Goal: Task Accomplishment & Management: Use online tool/utility

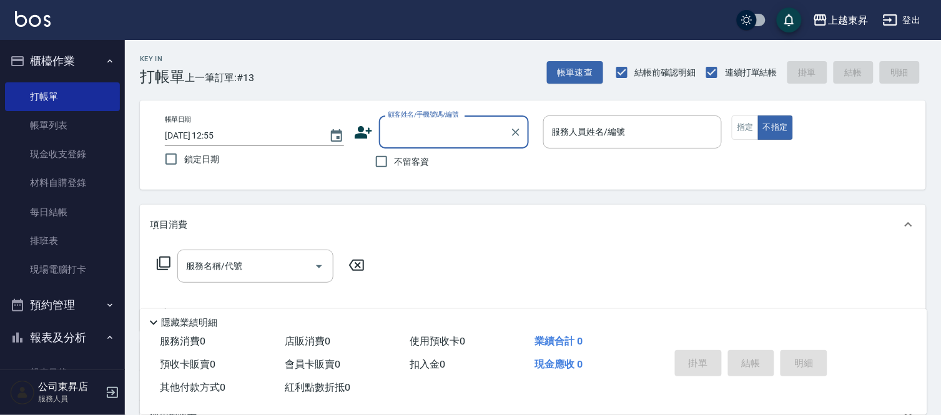
click at [444, 136] on div "顧客姓名/手機號碼/編號 顧客姓名/手機號碼/編號" at bounding box center [454, 132] width 150 height 33
click at [398, 129] on input "顧客姓名/手機號碼/編號" at bounding box center [445, 132] width 120 height 22
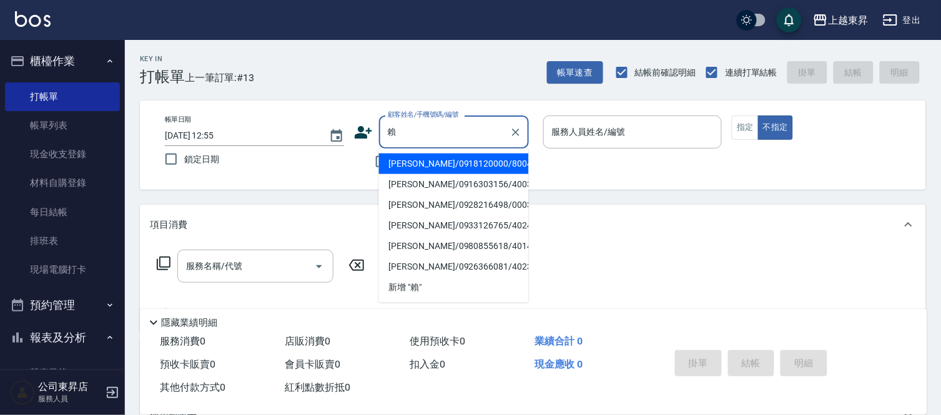
click at [415, 164] on li "[PERSON_NAME]/0918120000/80043" at bounding box center [454, 164] width 150 height 21
type input "[PERSON_NAME]/0918120000/80043"
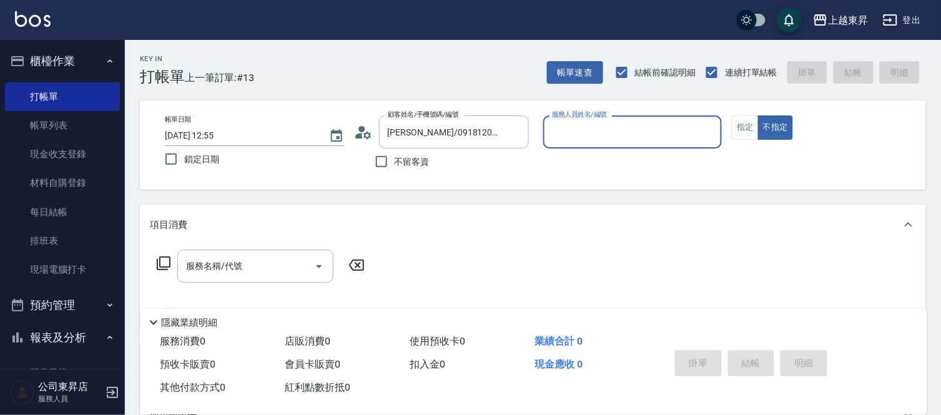
type input "[PERSON_NAME]-08"
click at [747, 133] on button "指定" at bounding box center [745, 128] width 27 height 24
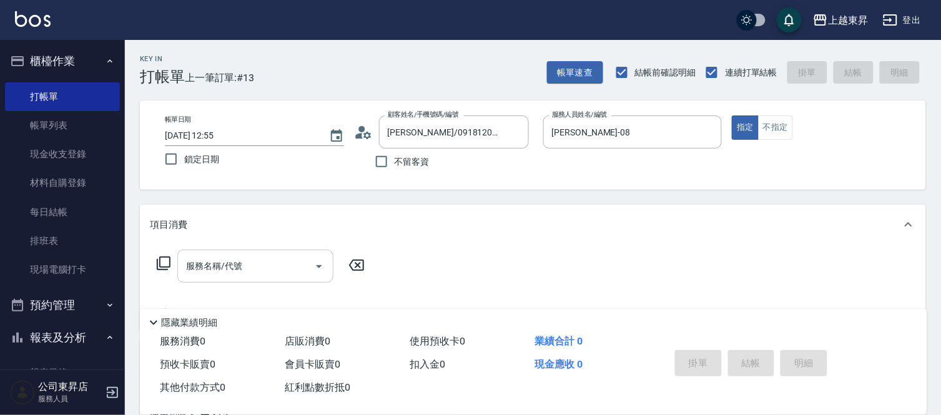
click at [228, 263] on div "服務名稱/代號 服務名稱/代號" at bounding box center [255, 266] width 156 height 33
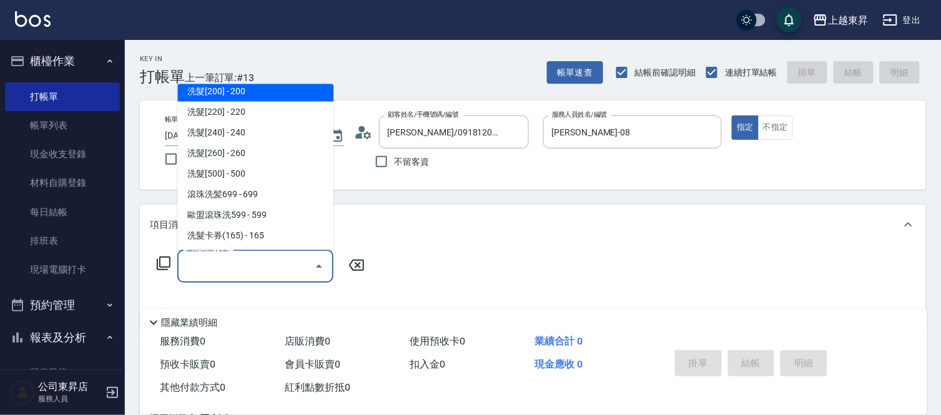
scroll to position [208, 0]
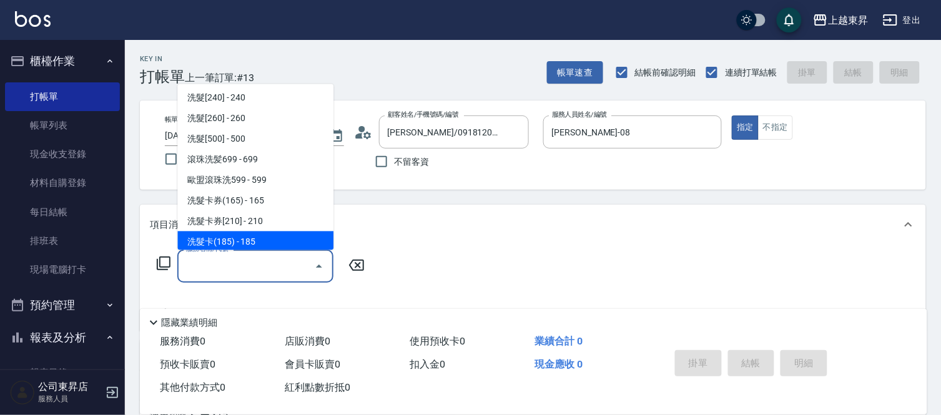
click at [267, 240] on span "洗髮卡(185) - 185" at bounding box center [255, 242] width 156 height 21
type input "洗髮卡(185)(223)"
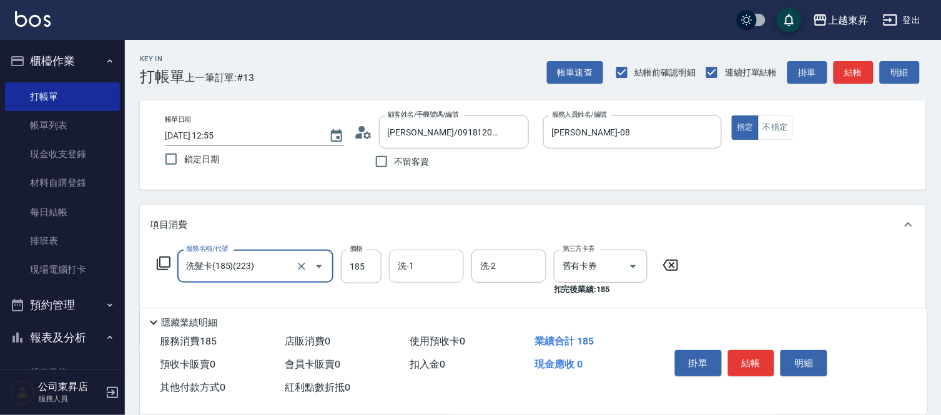
click at [419, 259] on input "洗-1" at bounding box center [427, 267] width 64 height 22
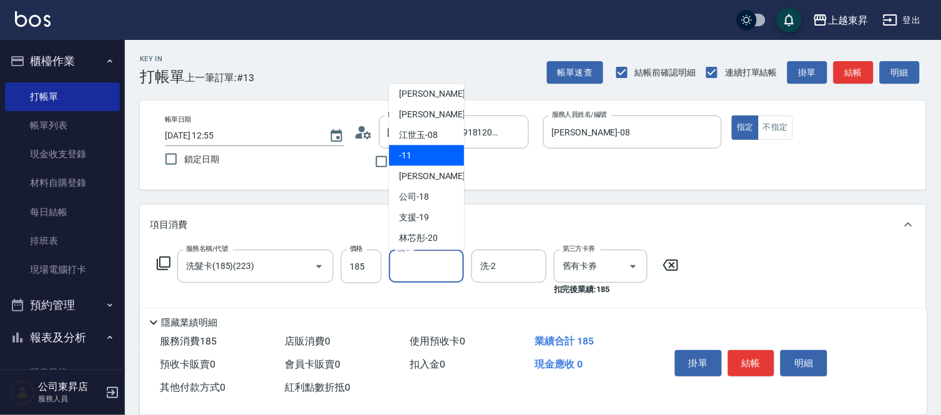
scroll to position [194, 0]
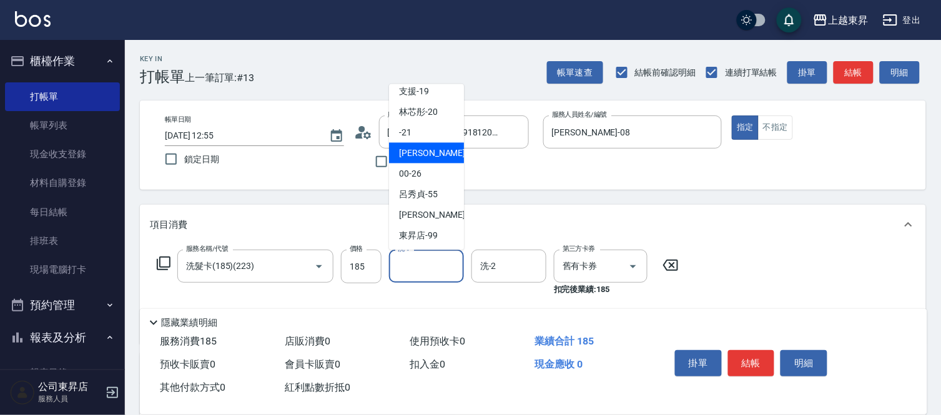
click at [419, 151] on span "[PERSON_NAME]-22" at bounding box center [438, 153] width 79 height 13
type input "[PERSON_NAME]-22"
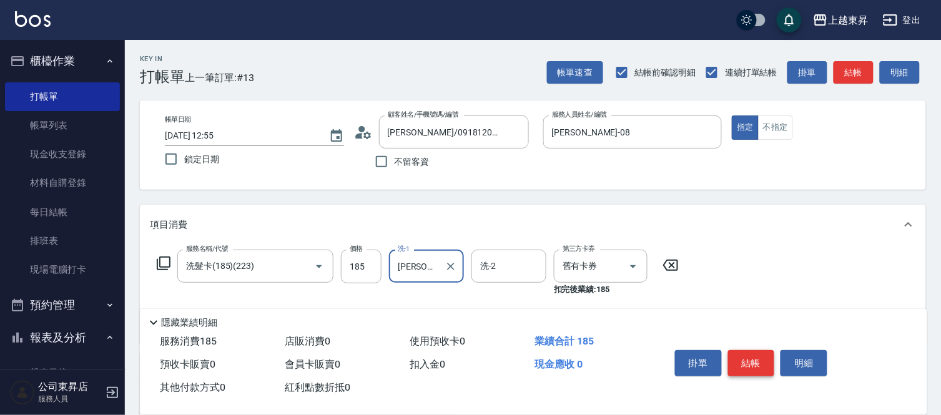
click at [745, 353] on button "結帳" at bounding box center [751, 363] width 47 height 26
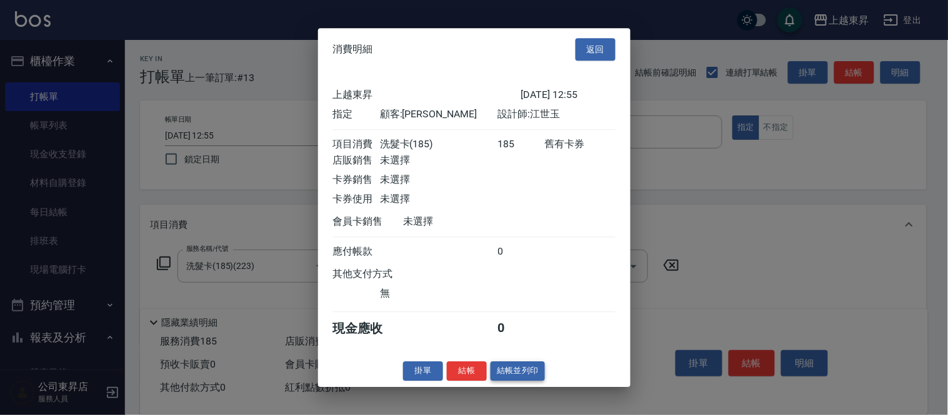
click at [509, 377] on button "結帳並列印" at bounding box center [517, 371] width 54 height 19
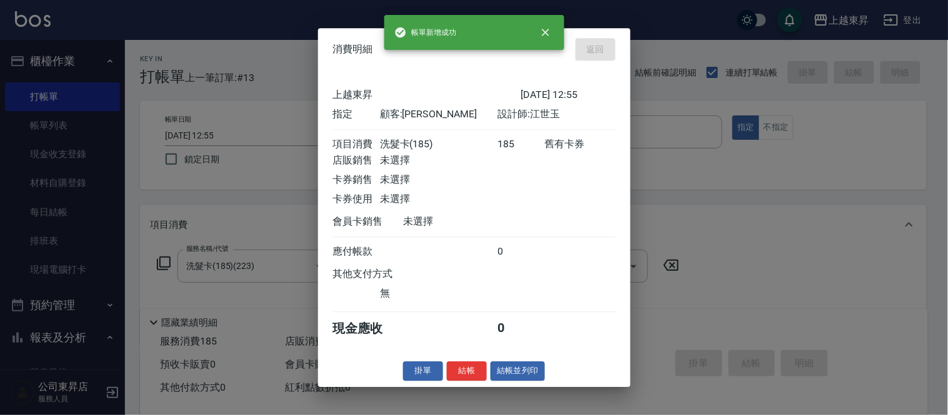
type input "[DATE] 13:38"
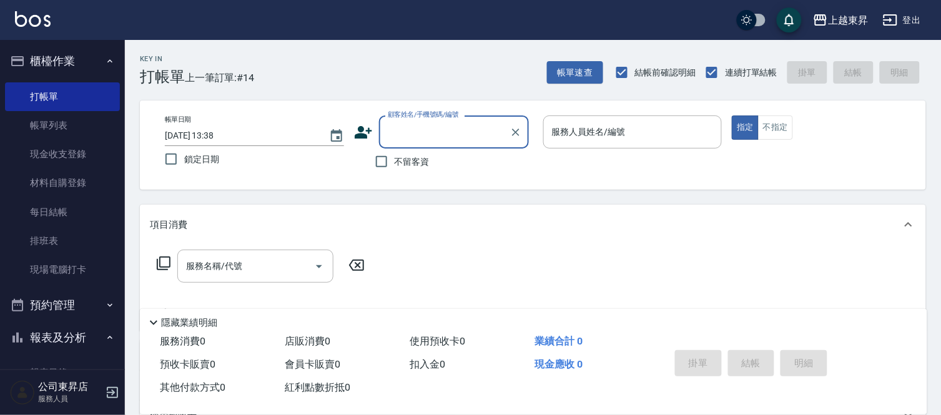
click at [421, 132] on input "顧客姓名/手機號碼/編號" at bounding box center [445, 132] width 120 height 22
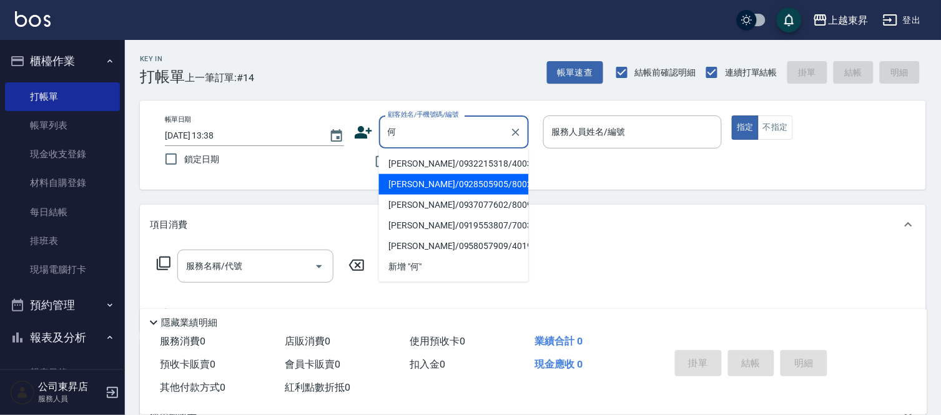
click at [424, 188] on li "[PERSON_NAME]/0928505905/80028" at bounding box center [454, 184] width 150 height 21
type input "[PERSON_NAME]/0928505905/80028"
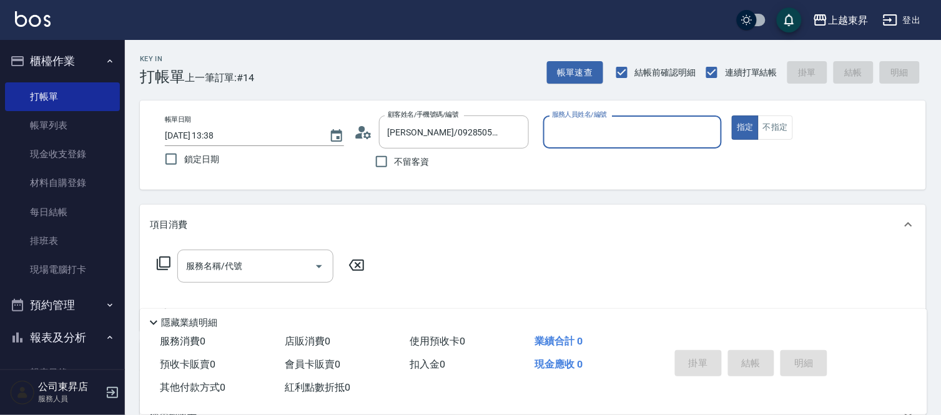
type input "[PERSON_NAME]-08"
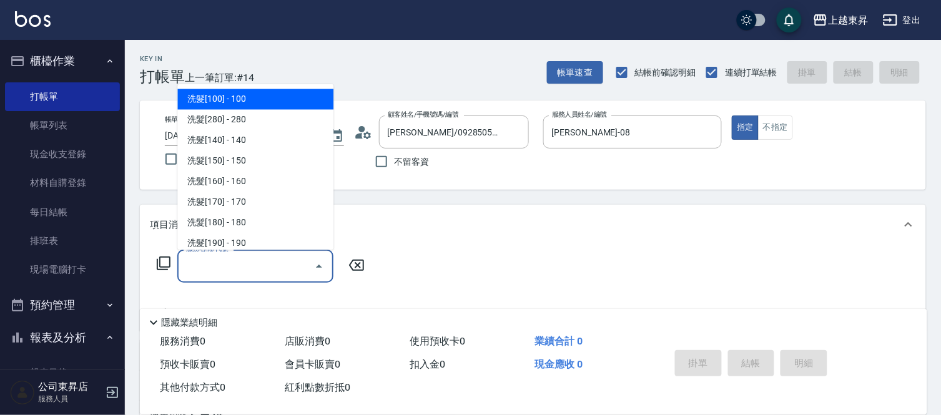
click at [216, 270] on input "服務名稱/代號" at bounding box center [246, 267] width 126 height 22
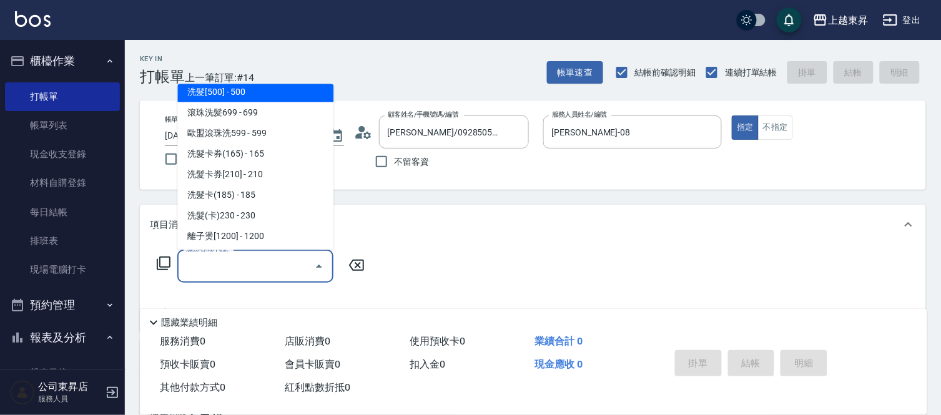
scroll to position [277, 0]
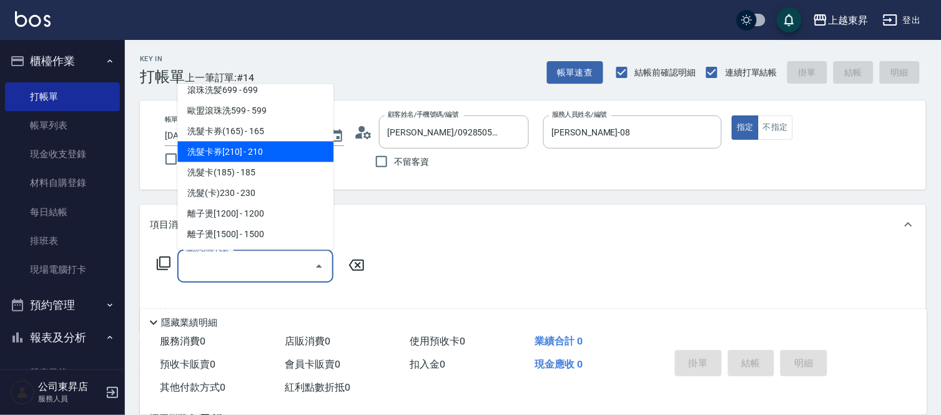
click at [253, 147] on span "洗髮卡券[210] - 210" at bounding box center [255, 152] width 156 height 21
type input "洗髮卡券[210](222)"
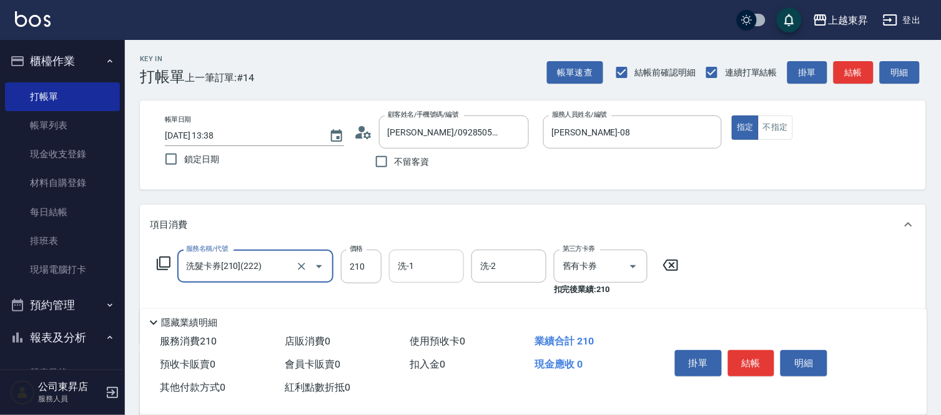
click at [429, 267] on input "洗-1" at bounding box center [427, 267] width 64 height 22
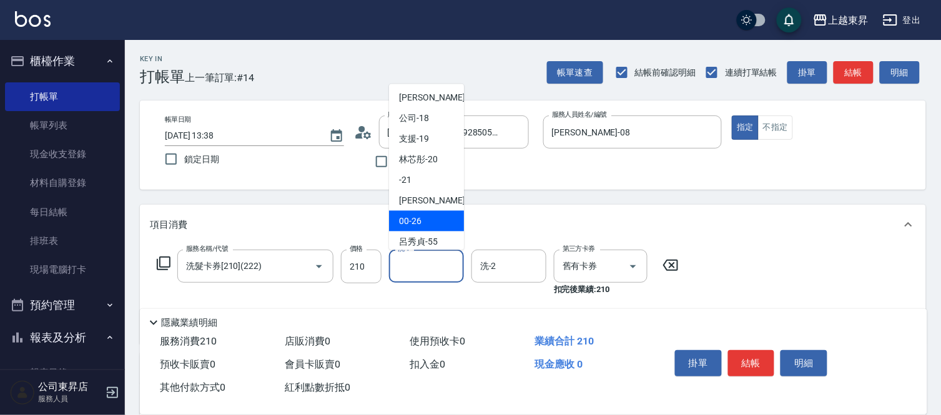
scroll to position [194, 0]
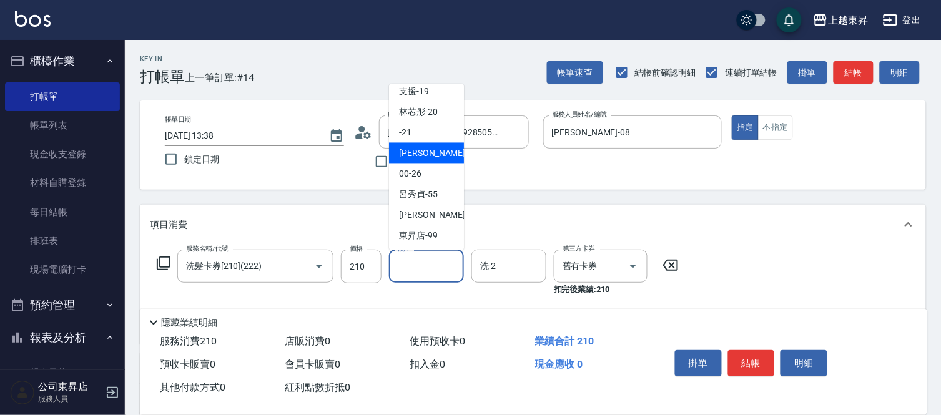
click at [419, 151] on span "[PERSON_NAME]-22" at bounding box center [438, 153] width 79 height 13
type input "[PERSON_NAME]-22"
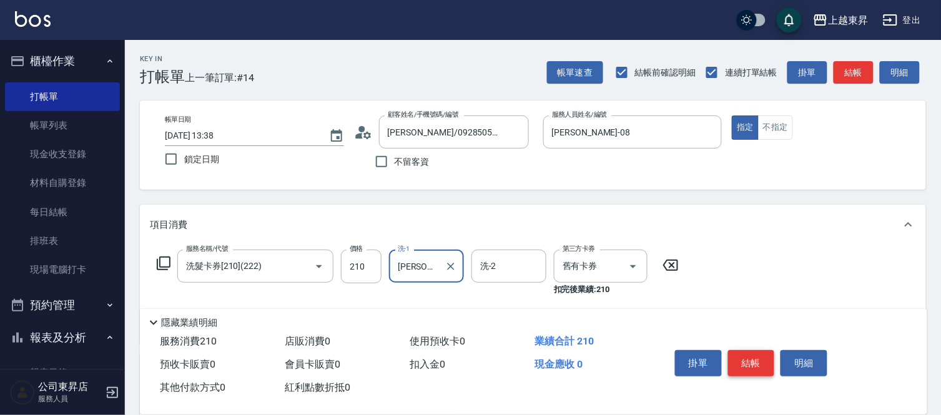
click at [738, 358] on button "結帳" at bounding box center [751, 363] width 47 height 26
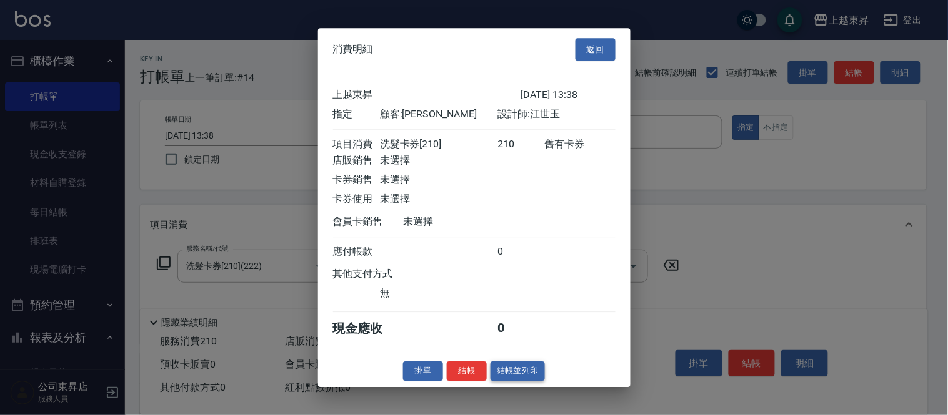
click at [527, 377] on button "結帳並列印" at bounding box center [517, 371] width 54 height 19
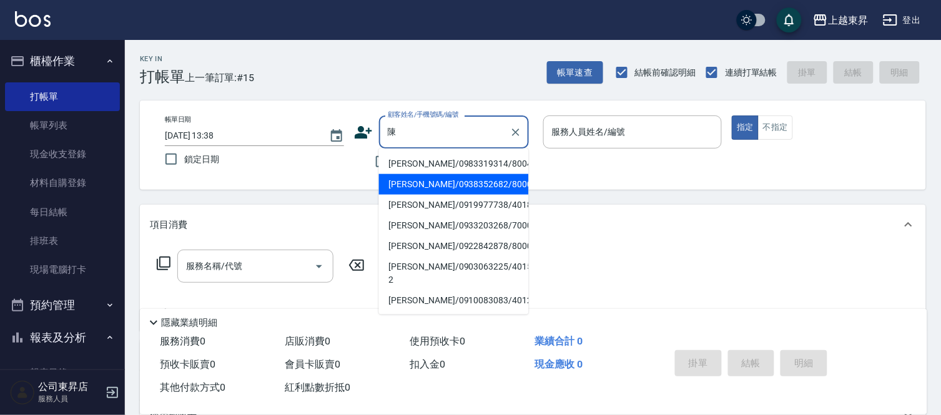
click at [423, 181] on li "[PERSON_NAME]/0938352682/80007" at bounding box center [454, 184] width 150 height 21
type input "[PERSON_NAME]/0938352682/80007"
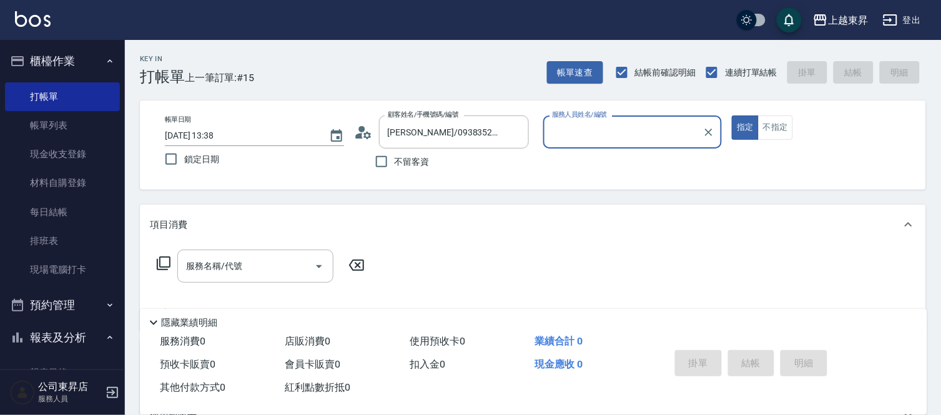
type input "[PERSON_NAME]-08"
click at [283, 267] on input "服務名稱/代號" at bounding box center [246, 267] width 126 height 22
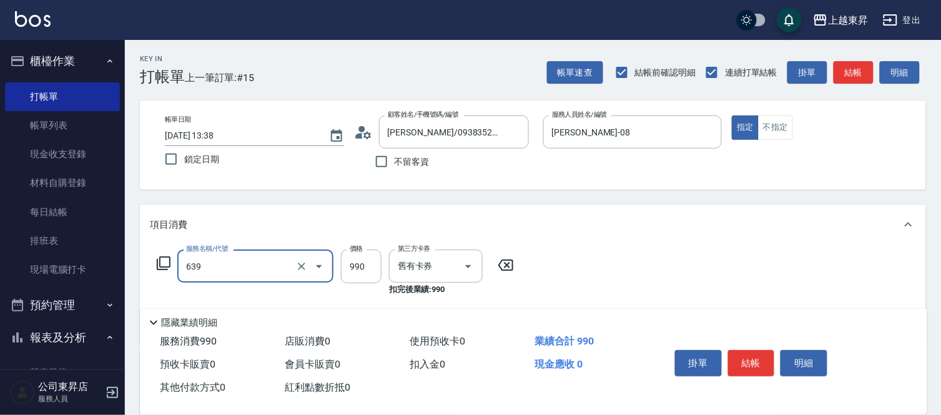
type input "(芙)蘆薈髮膜套卡(自材)(639)"
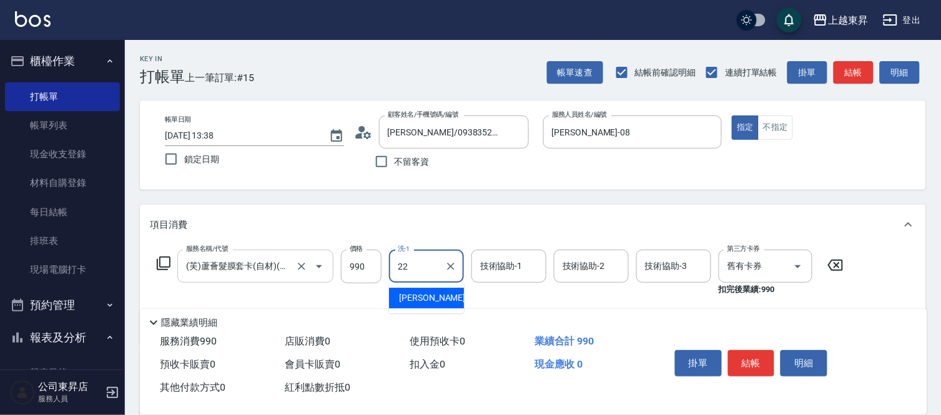
type input "[PERSON_NAME]-22"
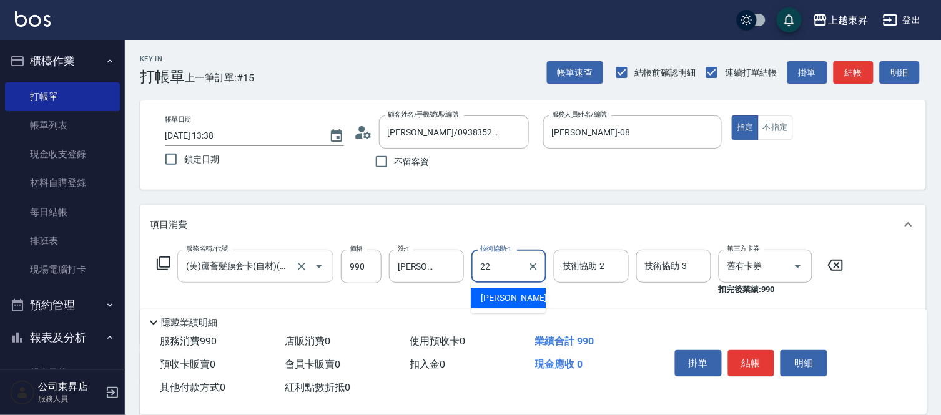
type input "[PERSON_NAME]-22"
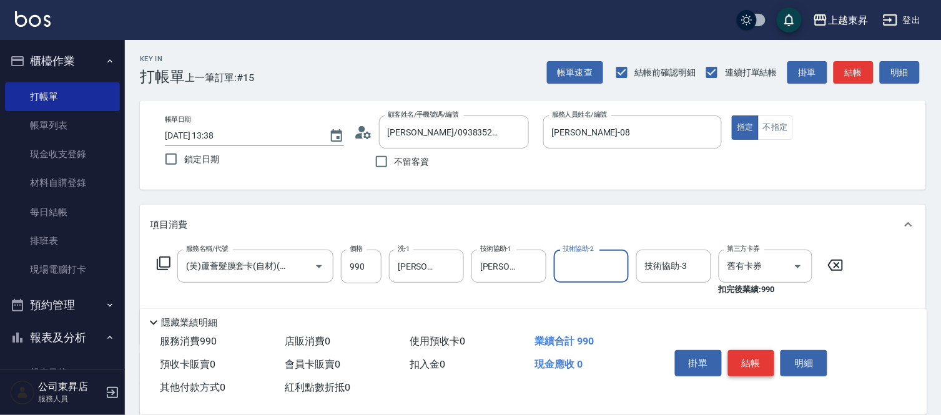
click at [755, 352] on button "結帳" at bounding box center [751, 363] width 47 height 26
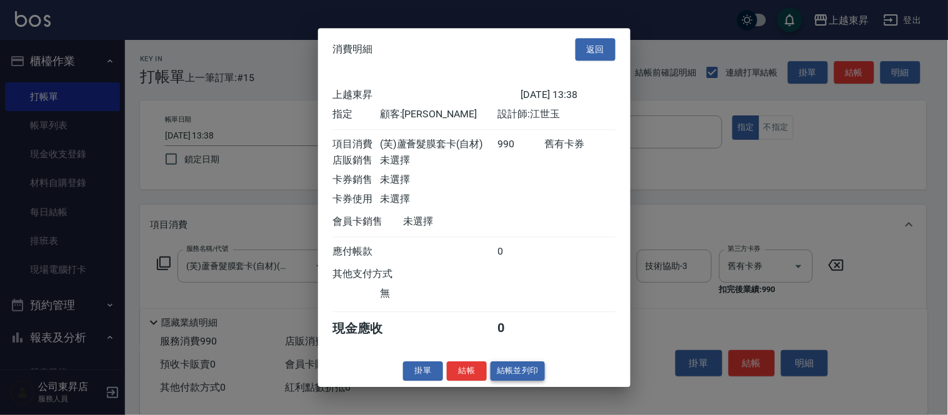
click at [529, 381] on button "結帳並列印" at bounding box center [517, 371] width 54 height 19
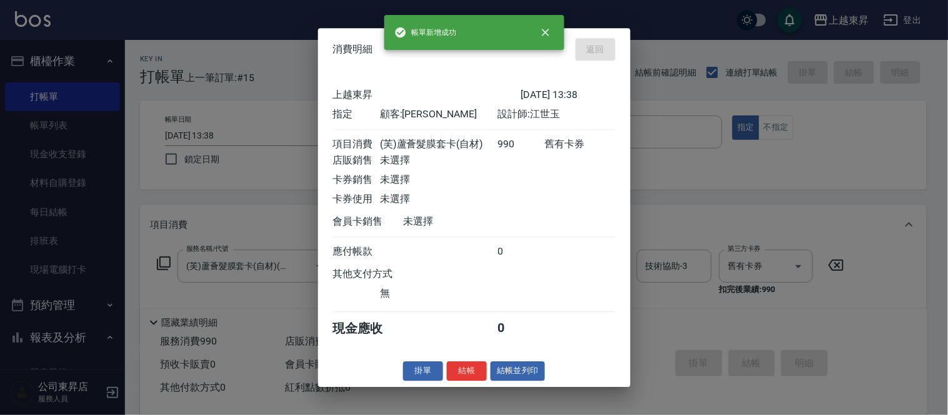
type input "[DATE] 13:41"
